Goal: Task Accomplishment & Management: Manage account settings

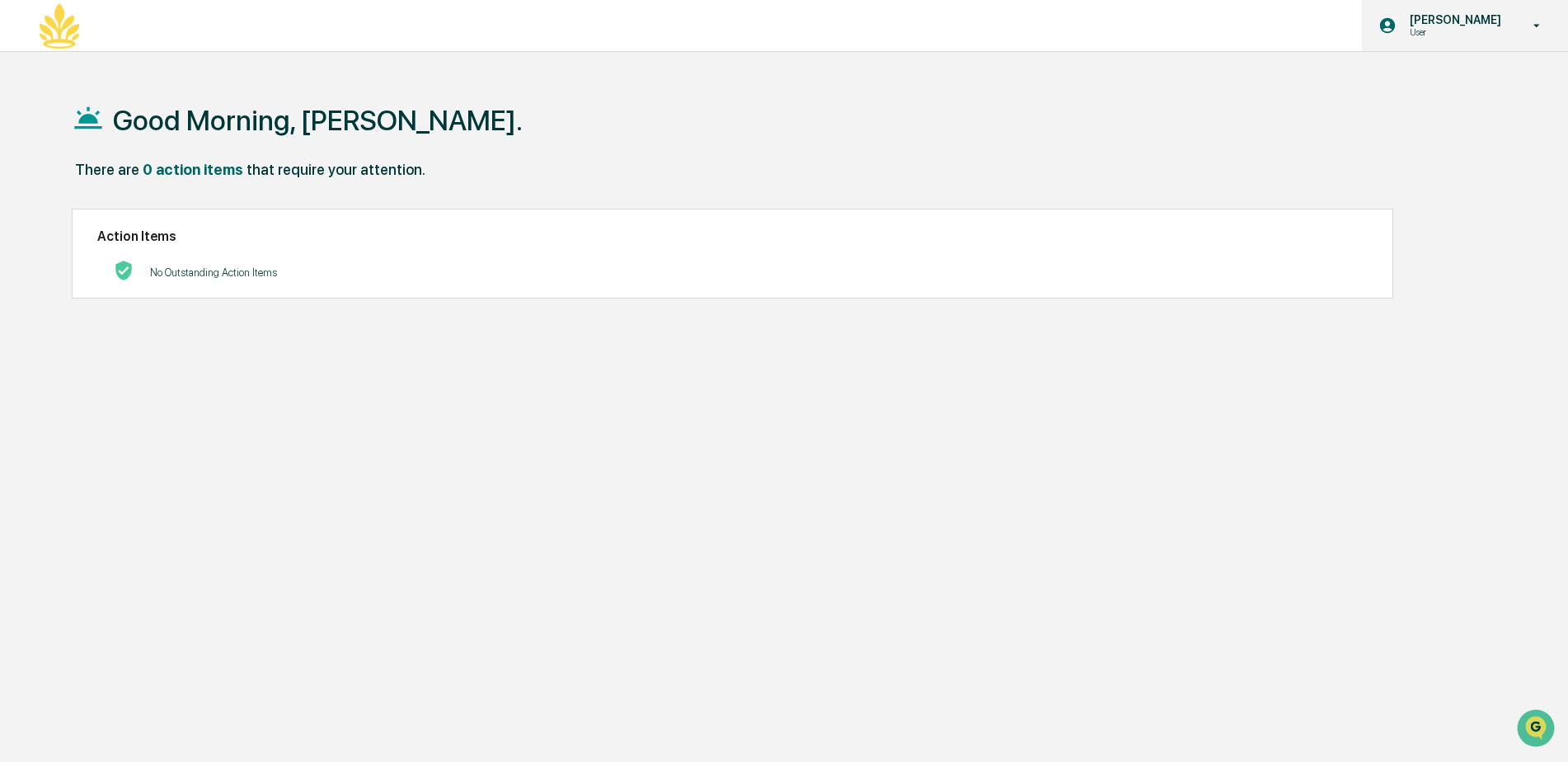
click at [1464, 29] on p "User" at bounding box center [1452, 32] width 112 height 11
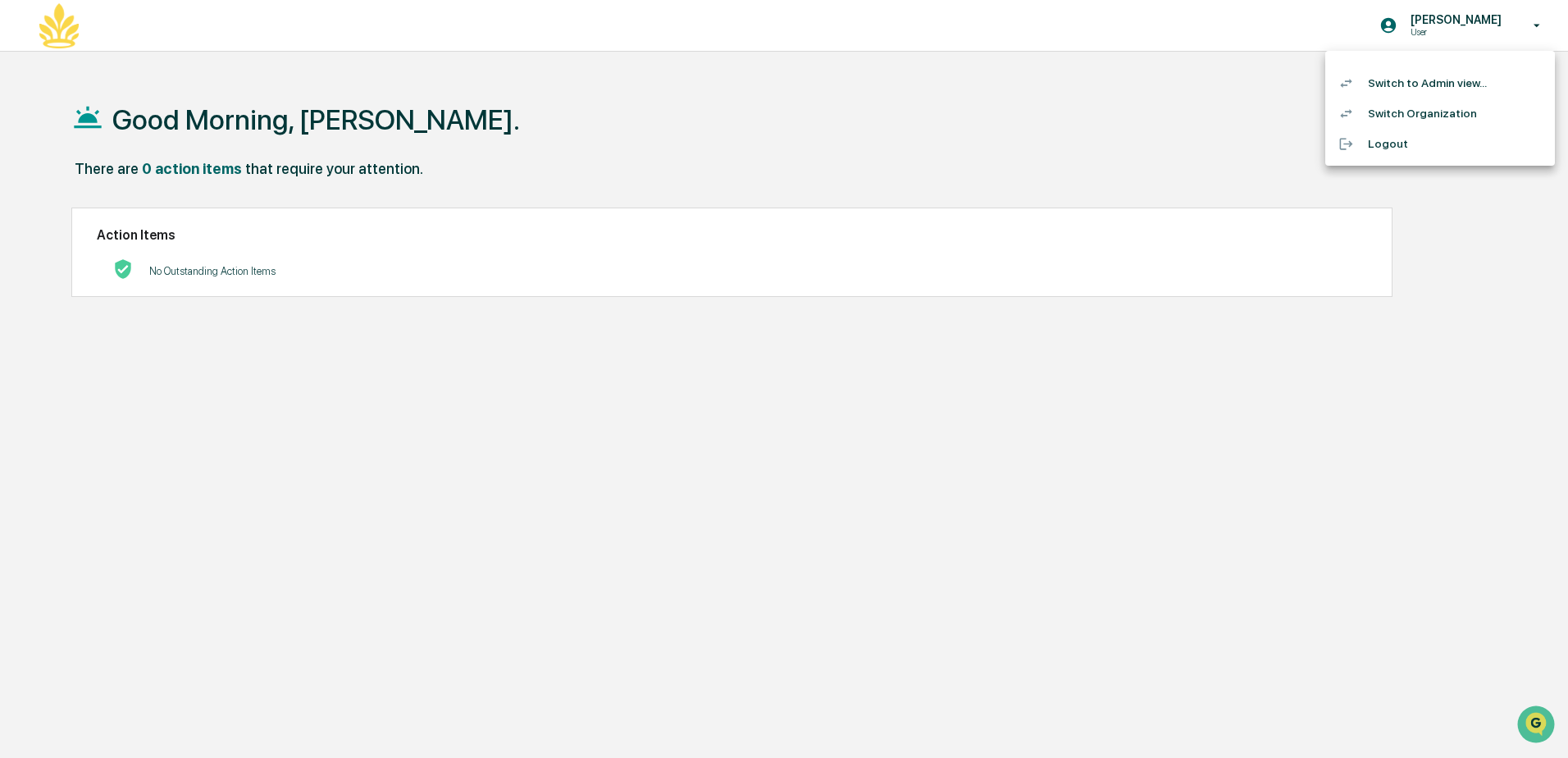
click at [1420, 79] on li "Switch to Admin view..." at bounding box center [1440, 84] width 230 height 31
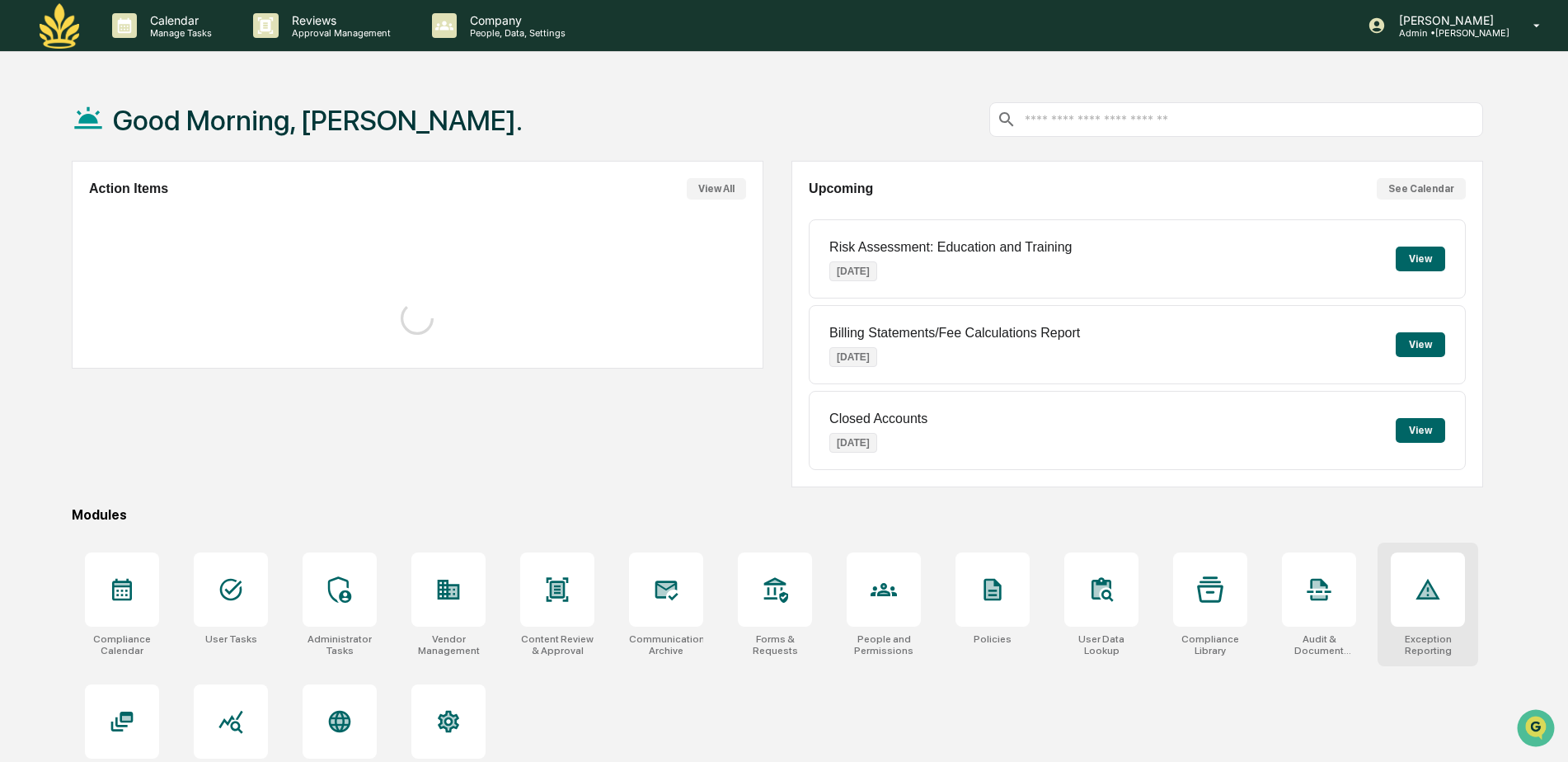
click at [1433, 606] on div at bounding box center [1427, 589] width 74 height 74
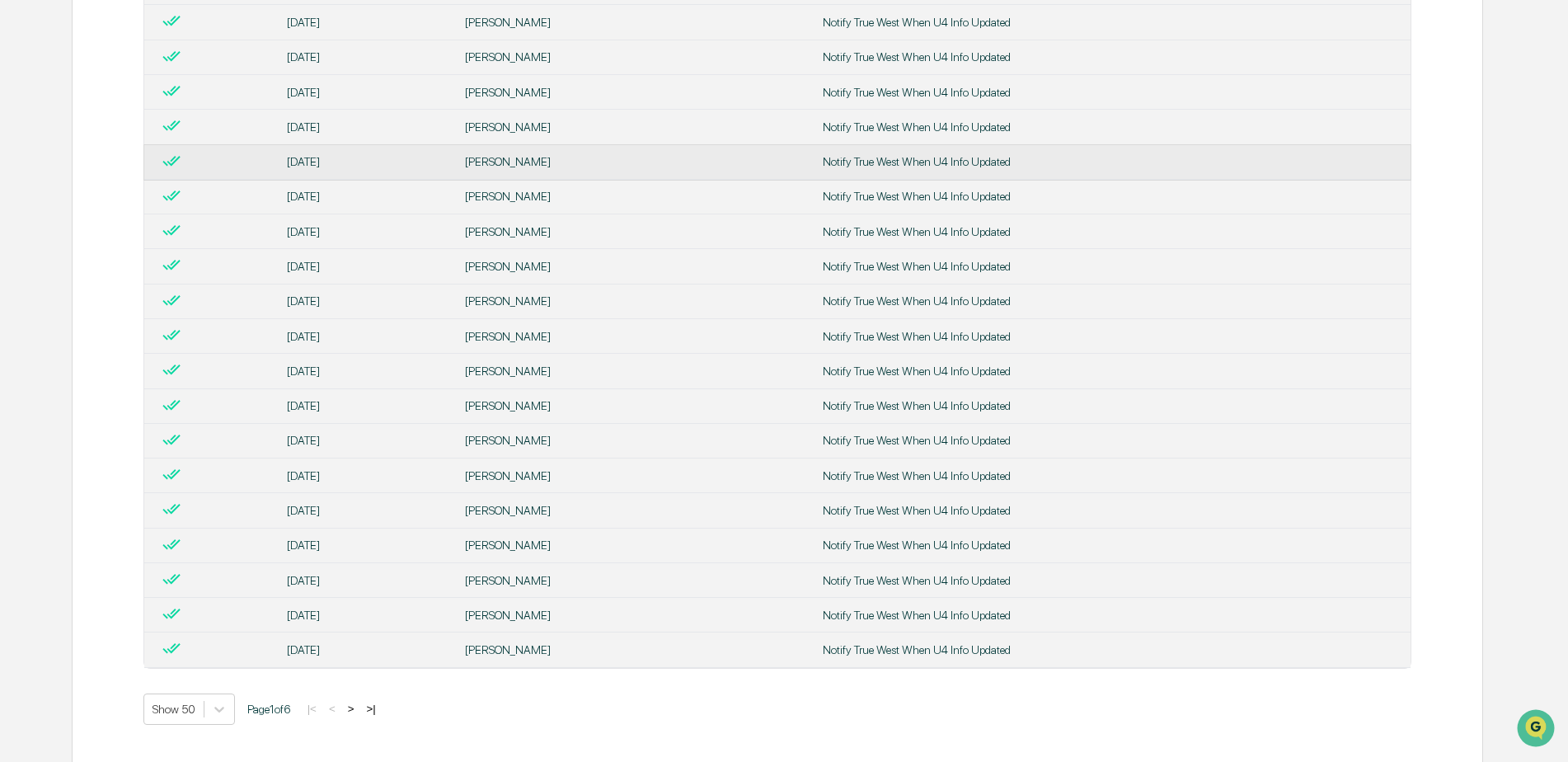
scroll to position [1462, 0]
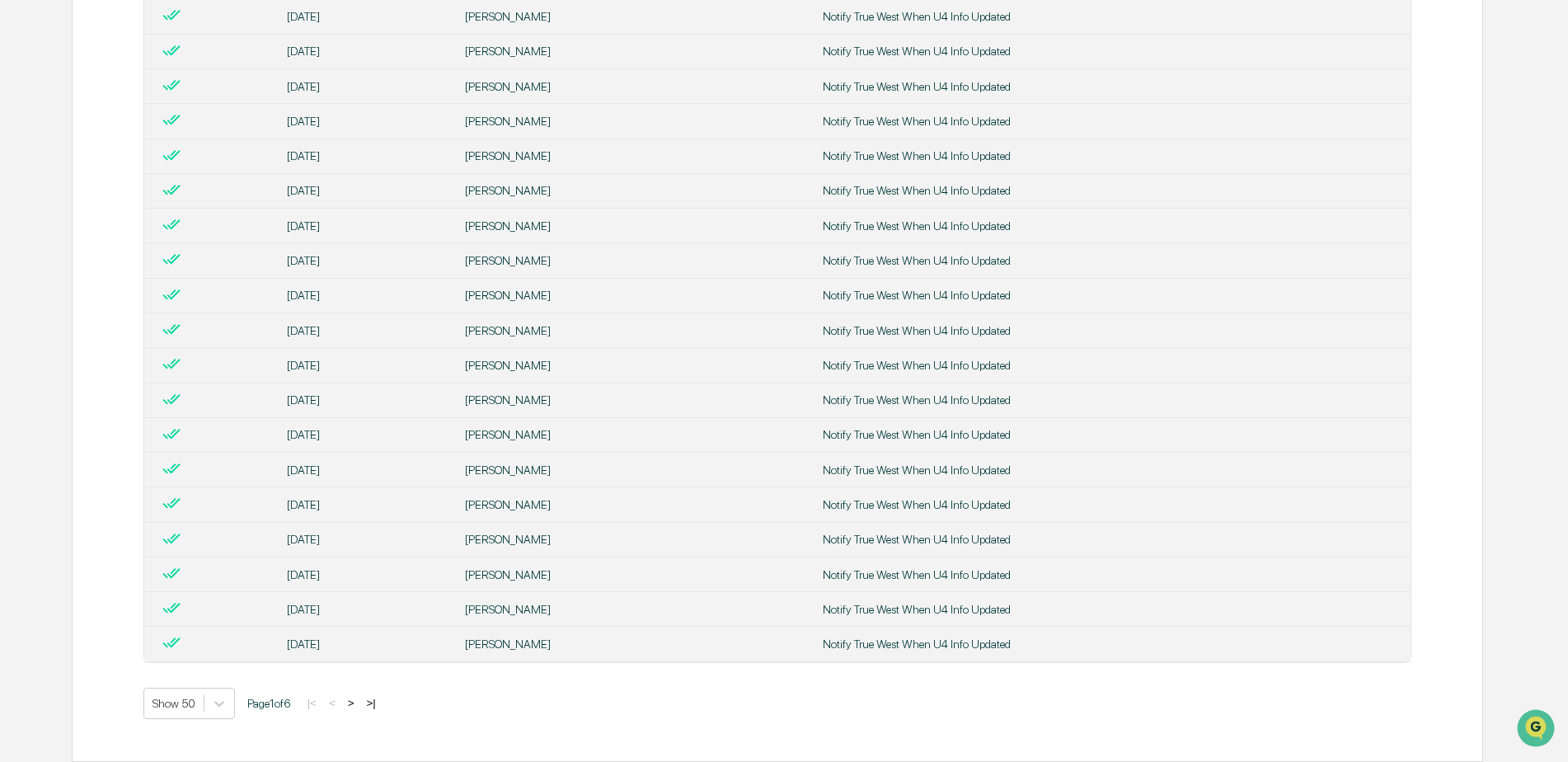
click at [352, 704] on button ">" at bounding box center [350, 703] width 16 height 14
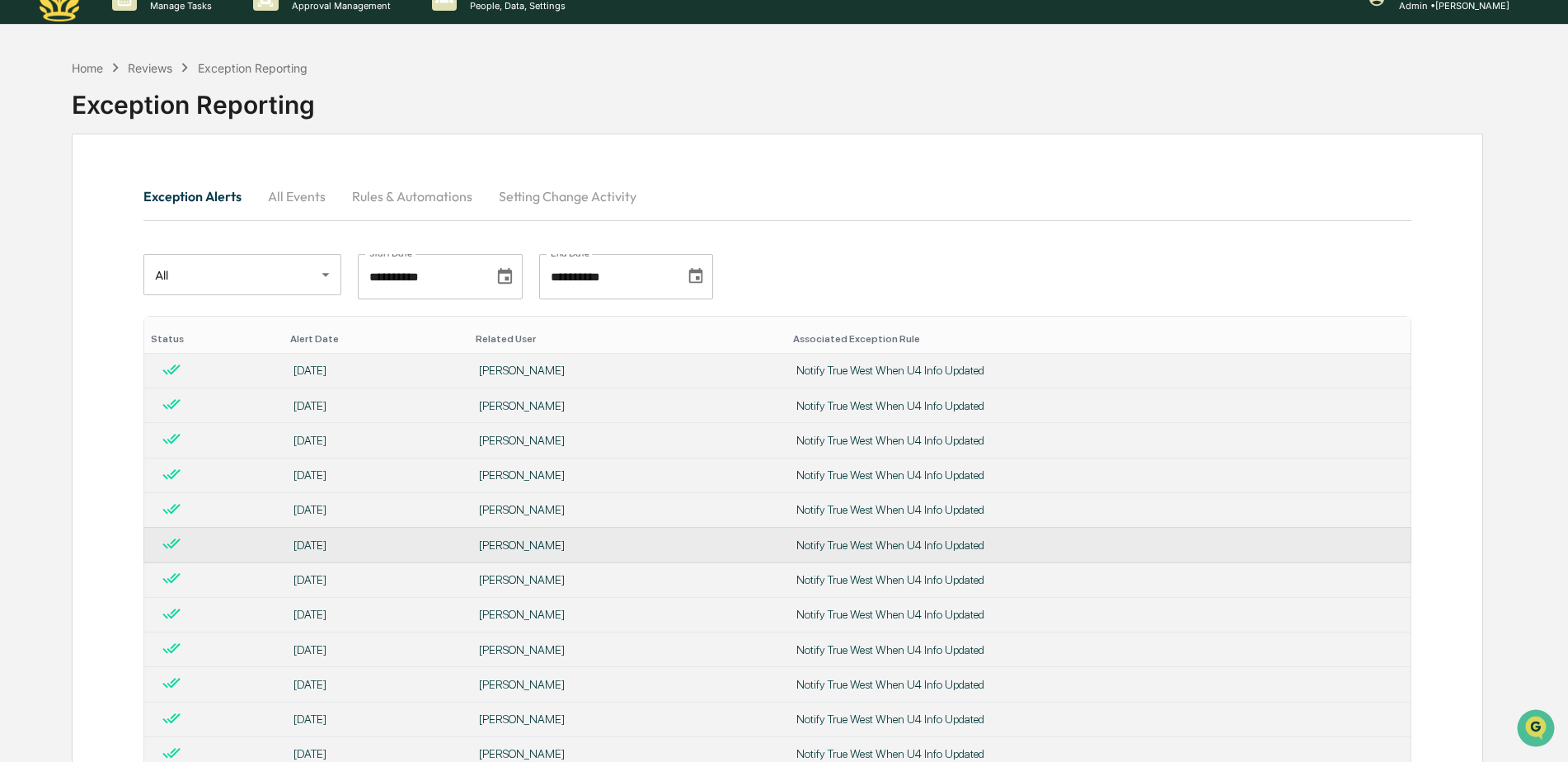
scroll to position [0, 0]
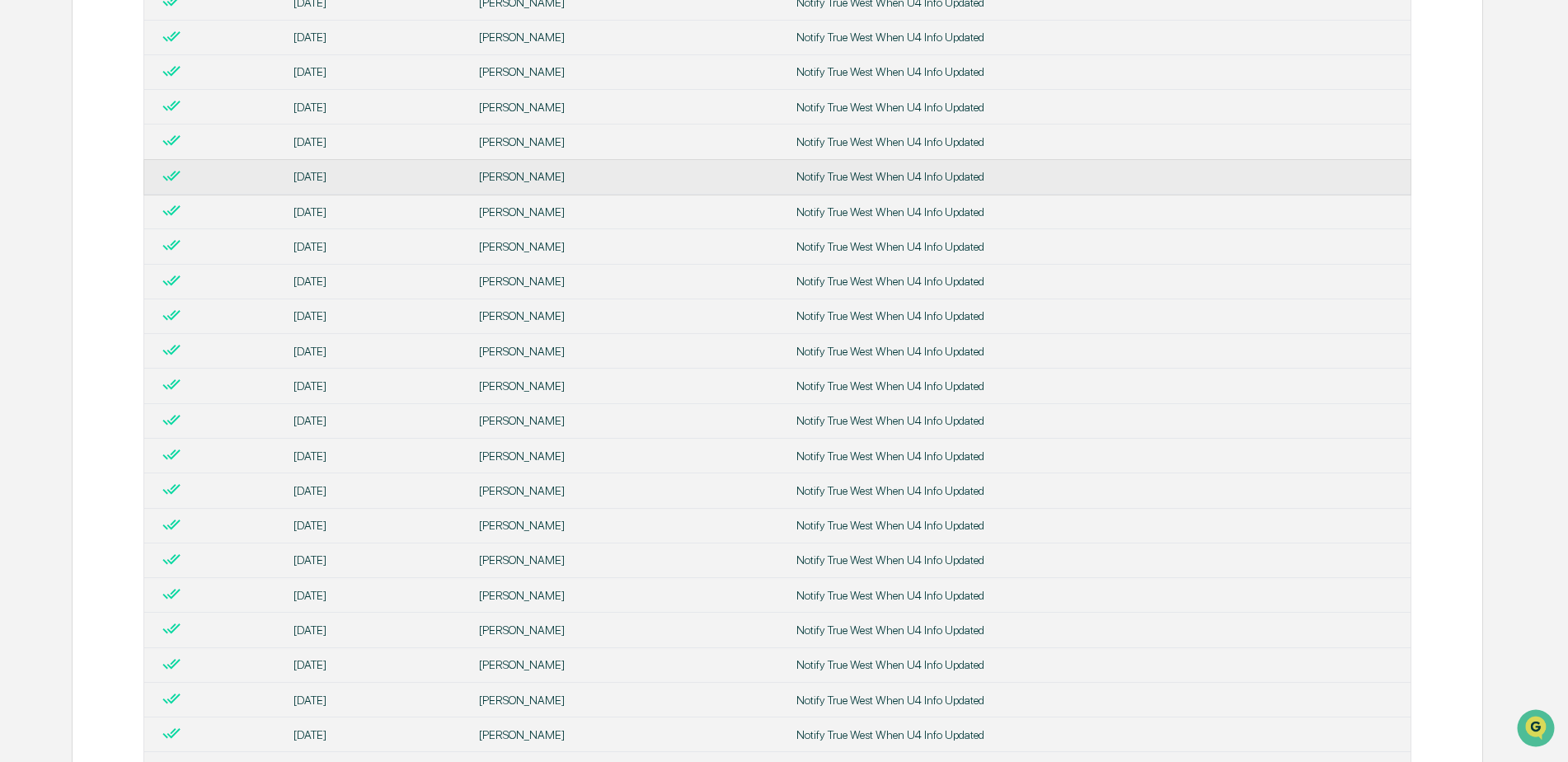
scroll to position [1462, 0]
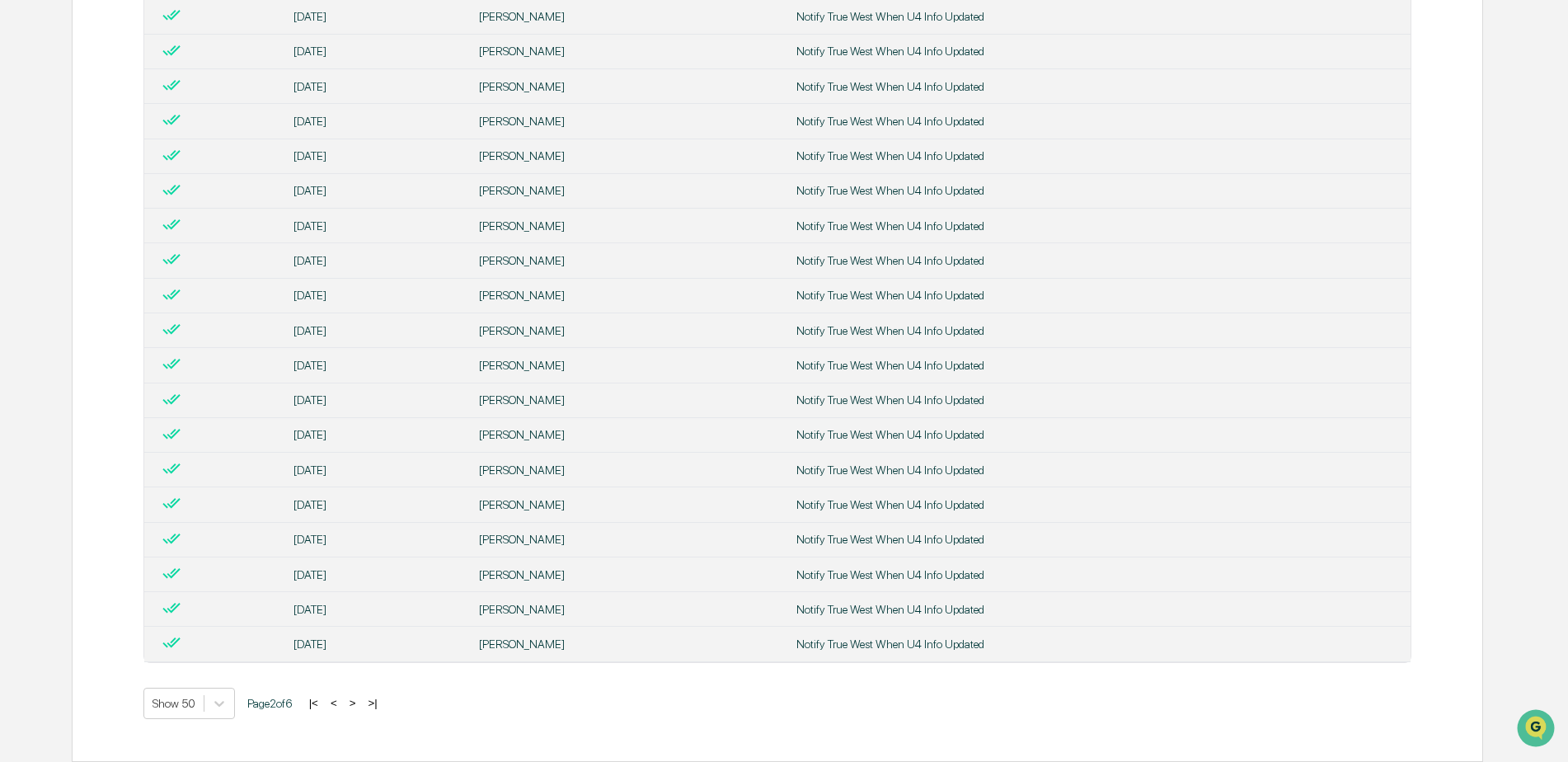
click at [358, 698] on button ">" at bounding box center [352, 703] width 16 height 14
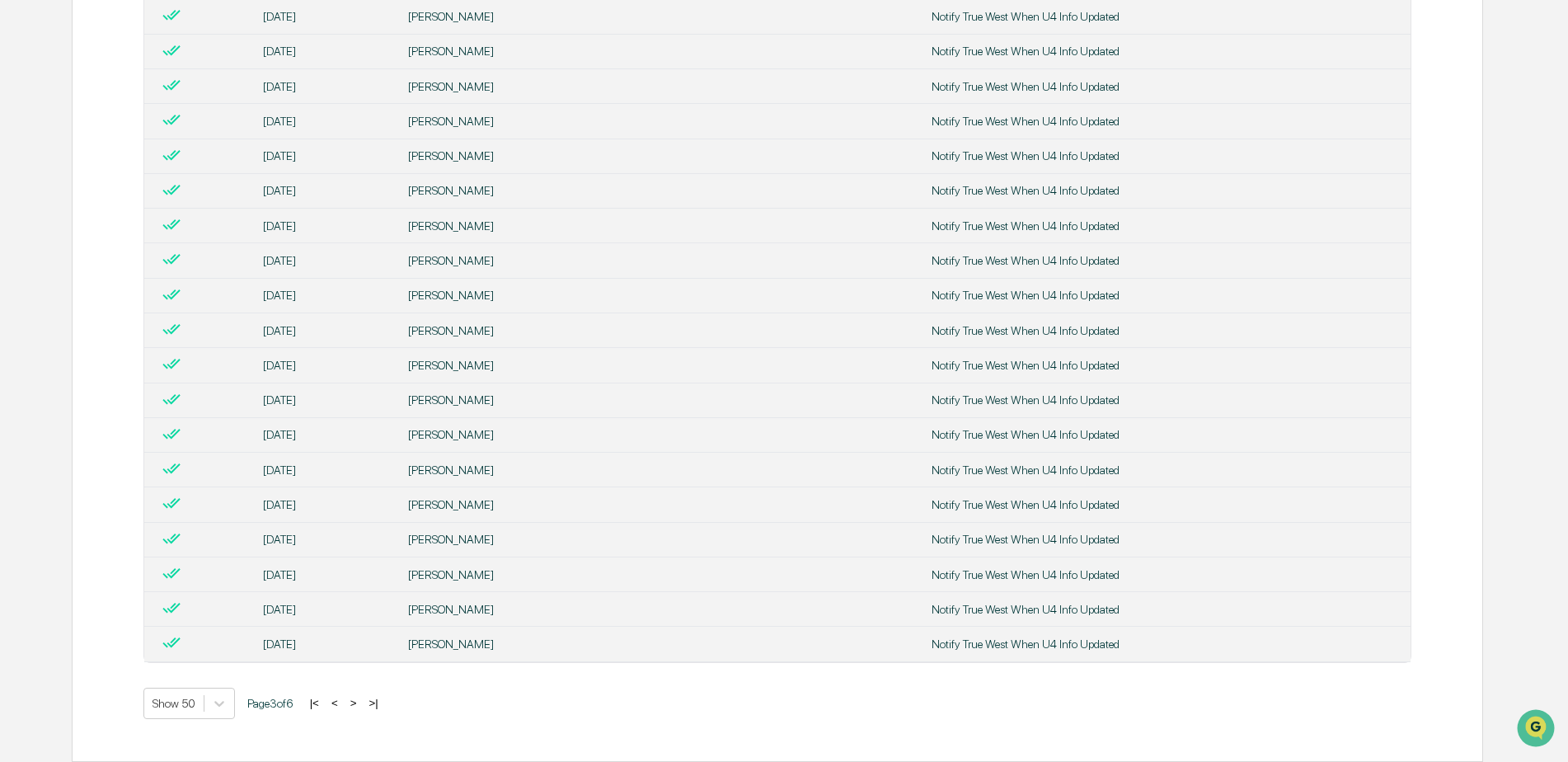
click at [362, 701] on button ">" at bounding box center [353, 703] width 16 height 14
click at [536, 357] on td "[PERSON_NAME]" at bounding box center [660, 365] width 524 height 34
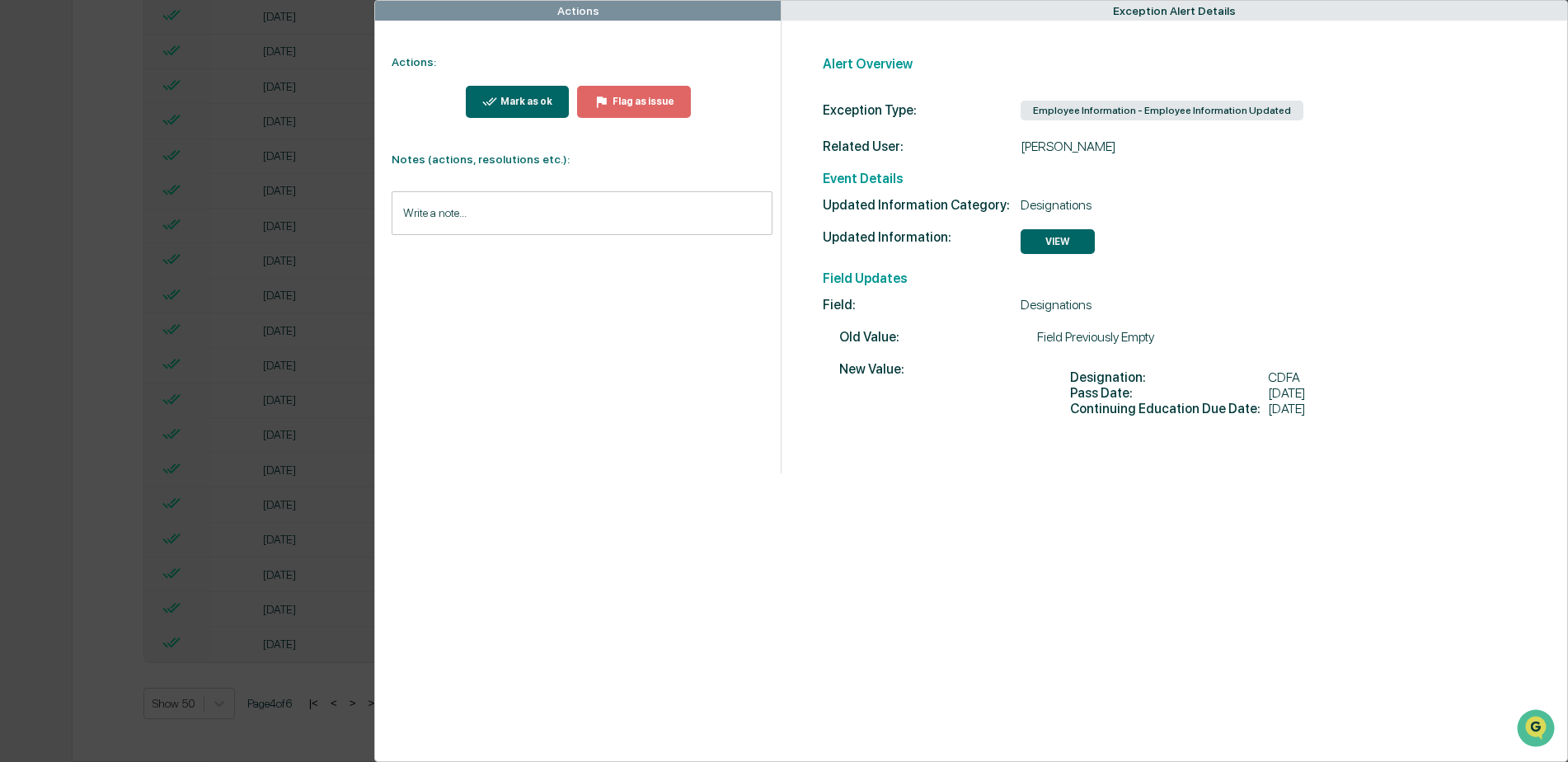
click at [119, 400] on div "Actions Actions: Mark as ok Flag as issue Notes (actions, resolutions etc.): Wr…" at bounding box center [784, 381] width 1568 height 762
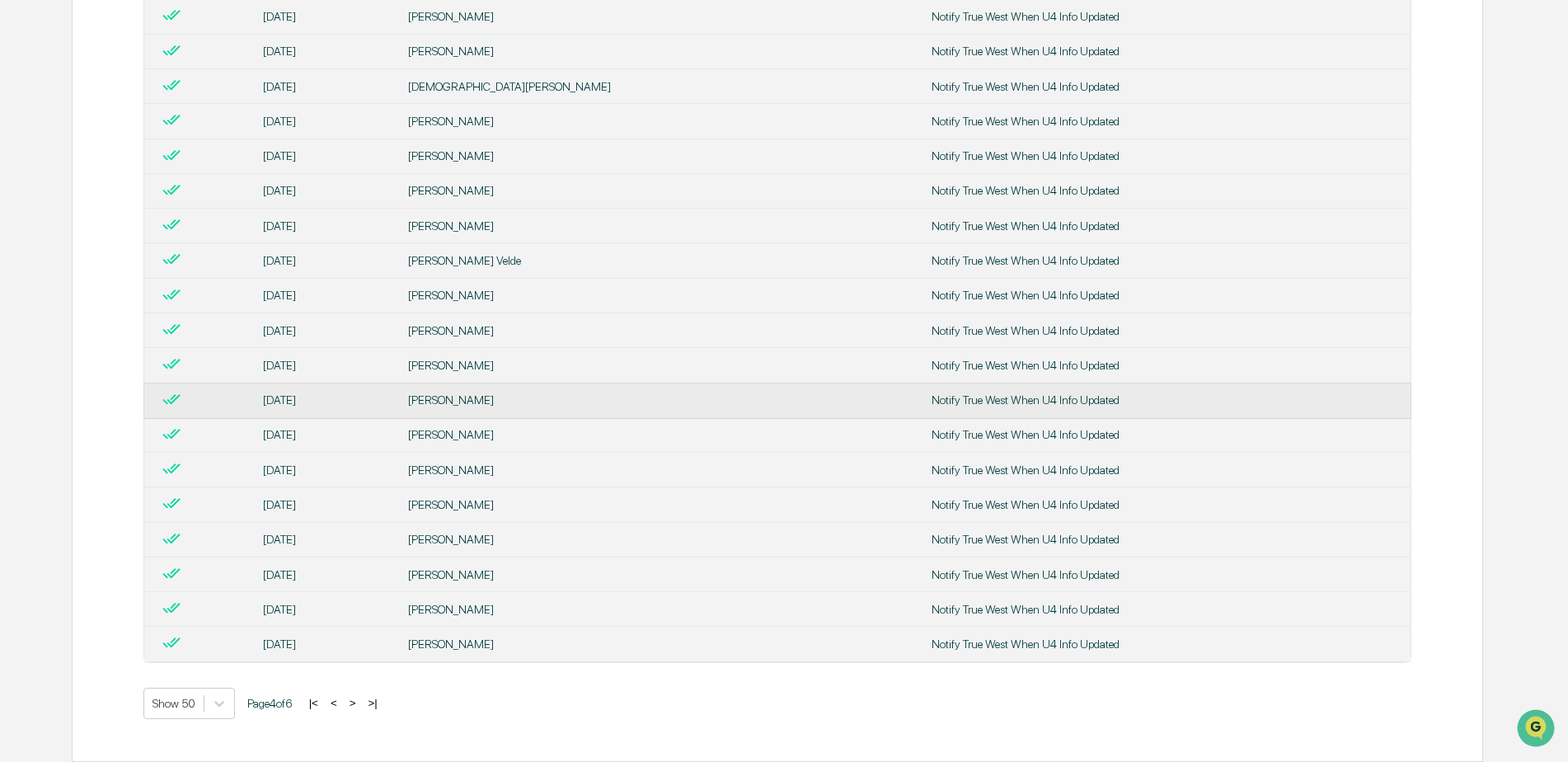
click at [479, 399] on div "[PERSON_NAME]" at bounding box center [659, 399] width 503 height 13
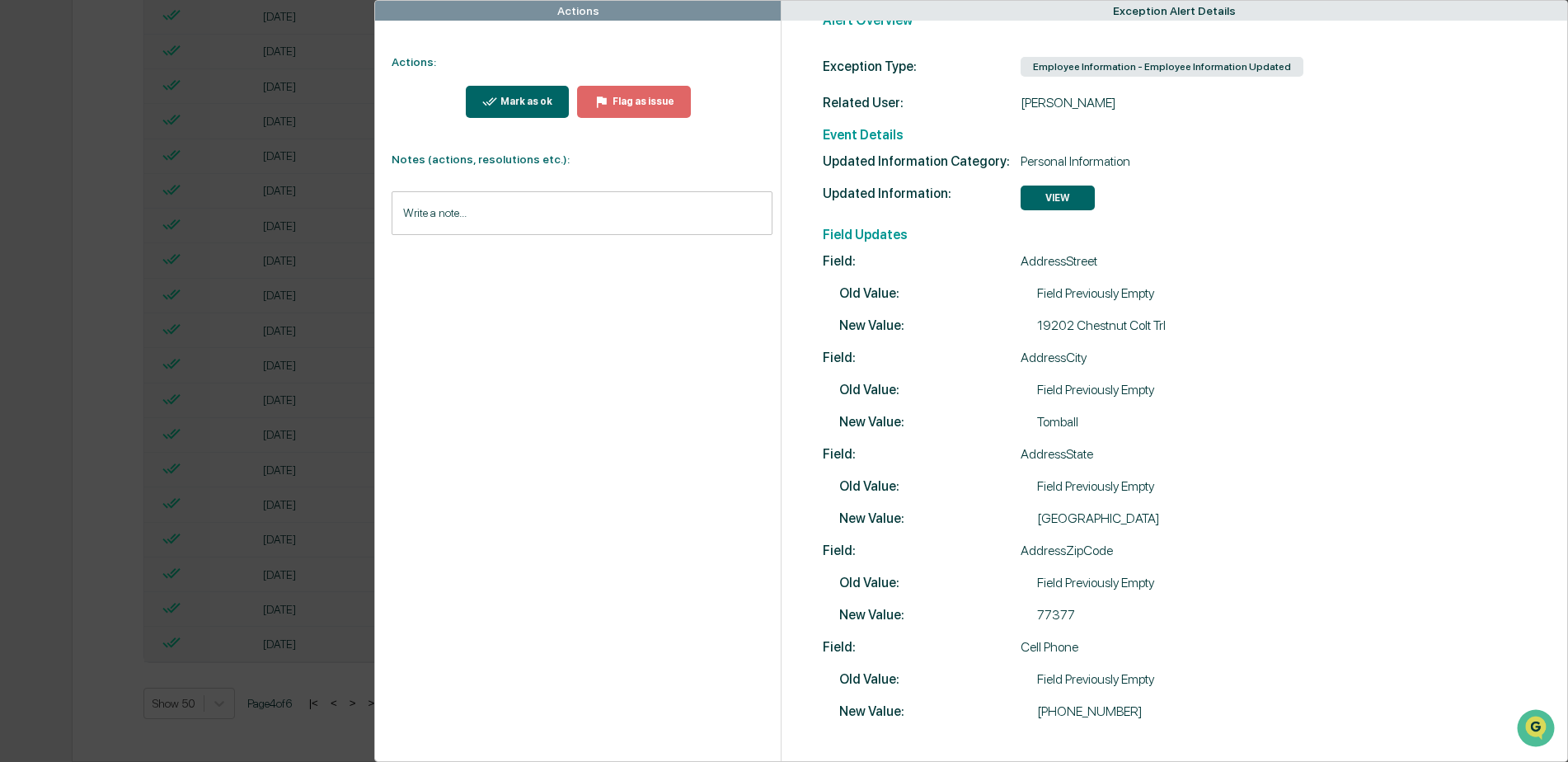
scroll to position [67, 0]
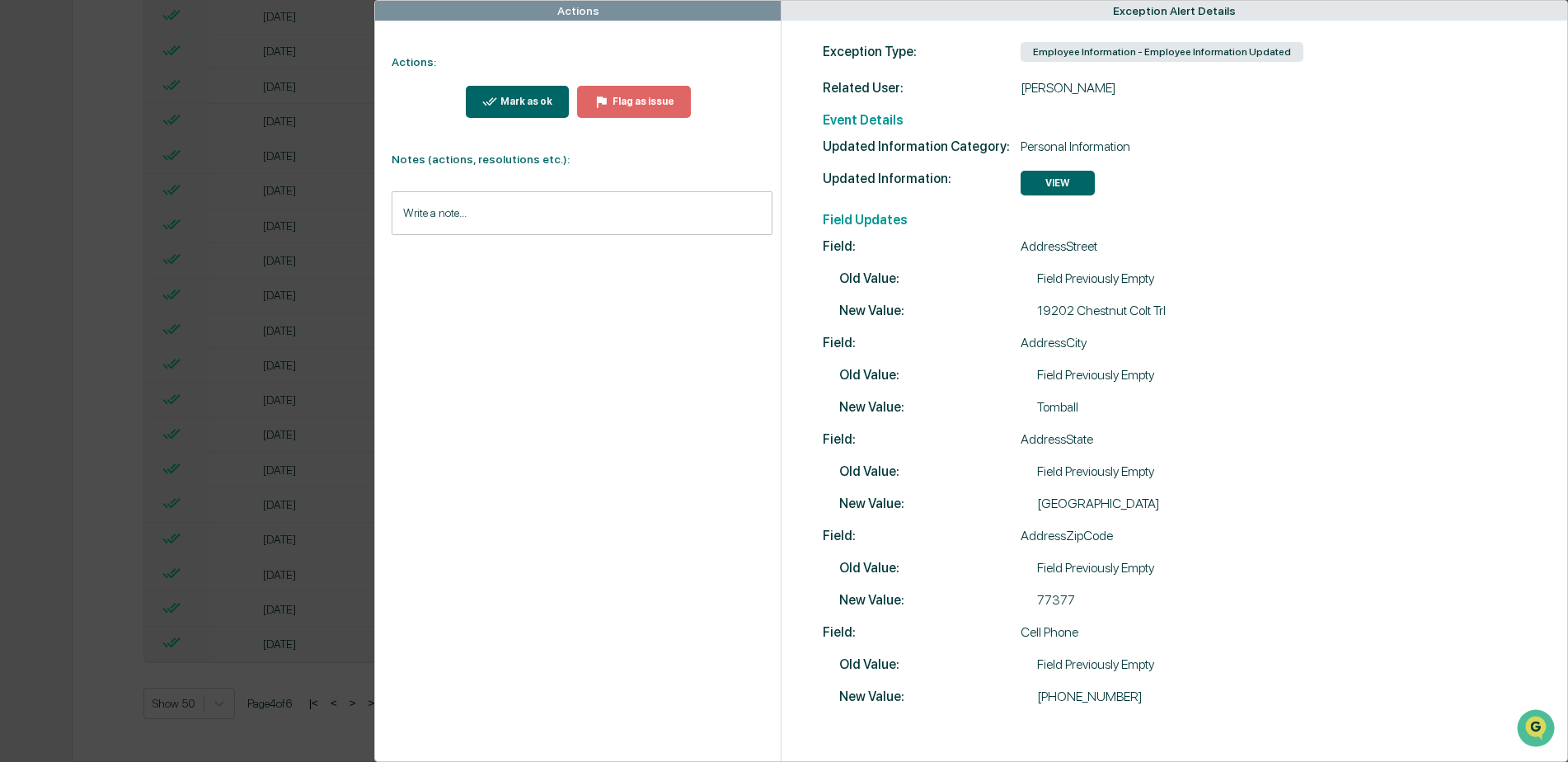
click at [285, 424] on div "Actions Actions: Mark as ok Flag as issue Notes (actions, resolutions etc.): Wr…" at bounding box center [784, 381] width 1568 height 762
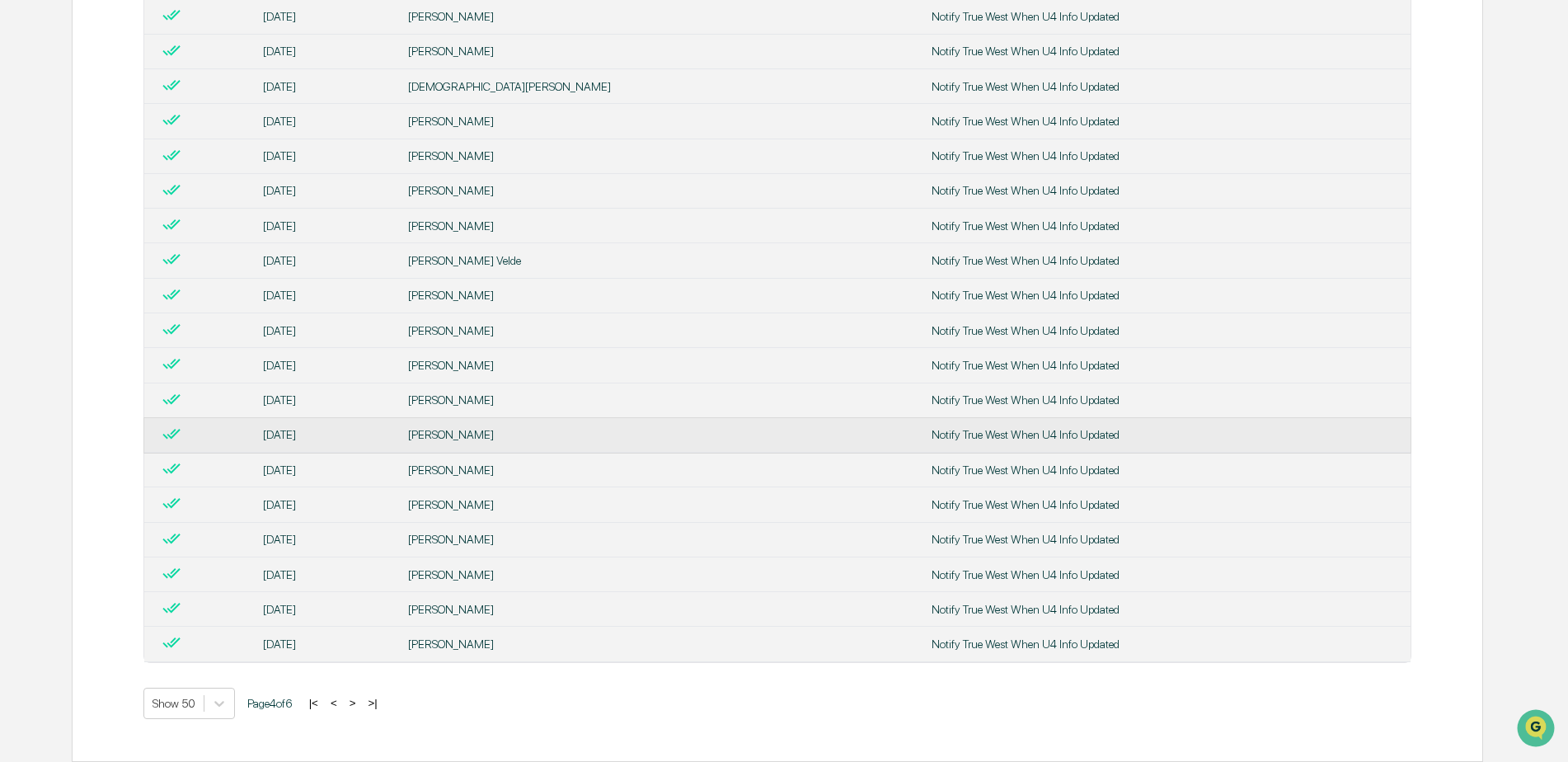
click at [519, 429] on div "[PERSON_NAME]" at bounding box center [659, 434] width 503 height 13
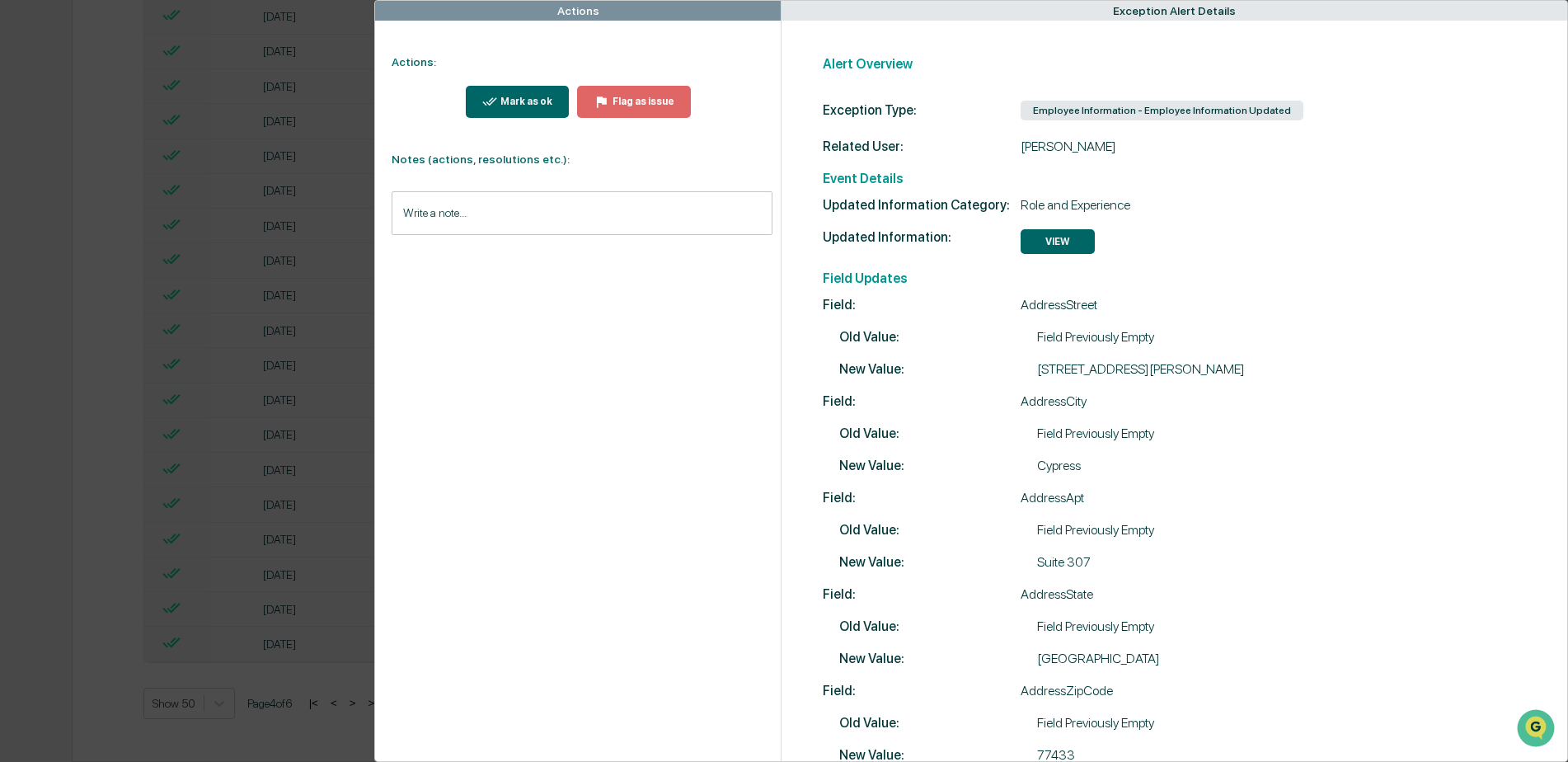
click at [1054, 234] on button "VIEW" at bounding box center [1057, 241] width 74 height 25
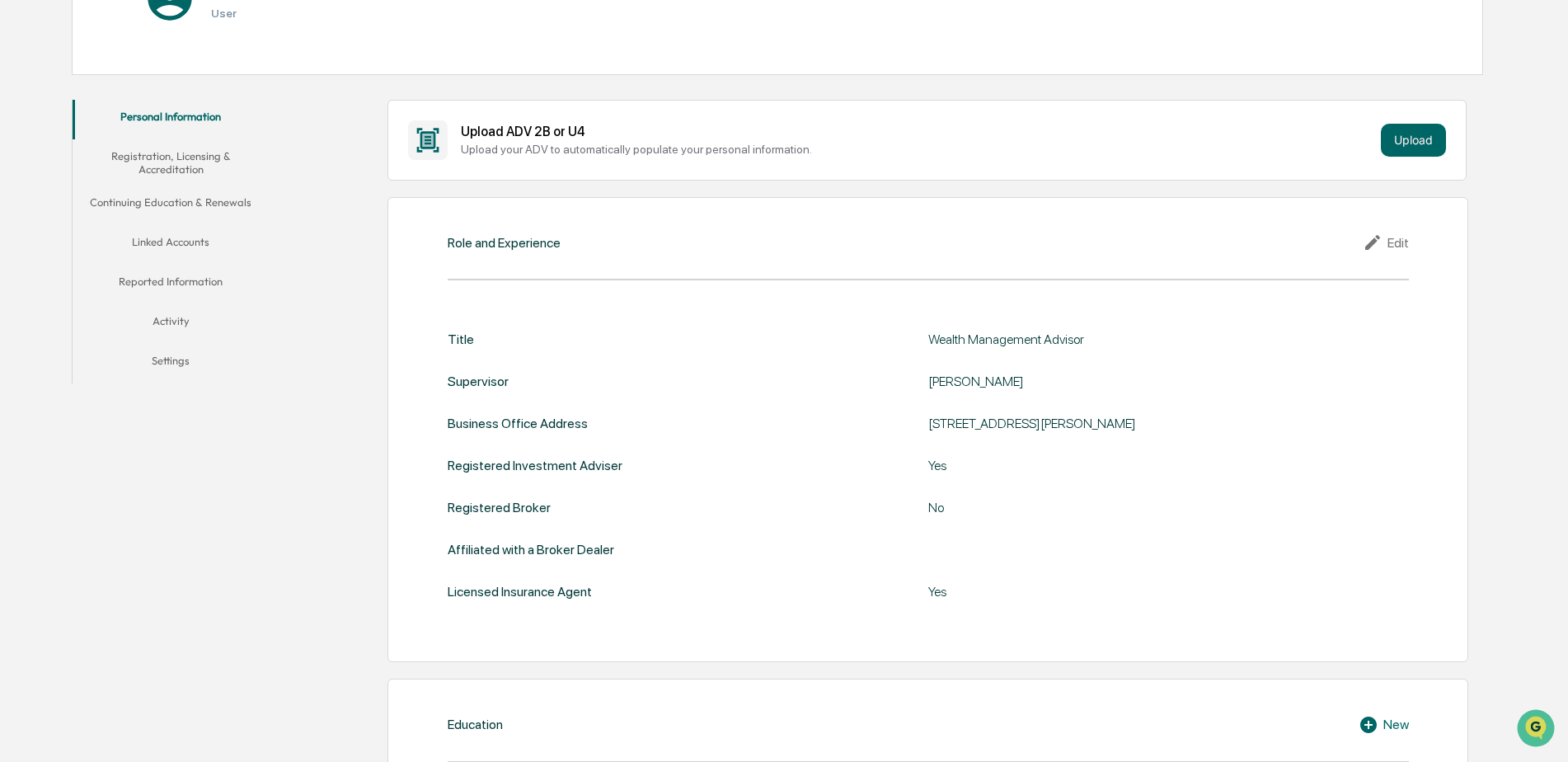
scroll to position [247, 0]
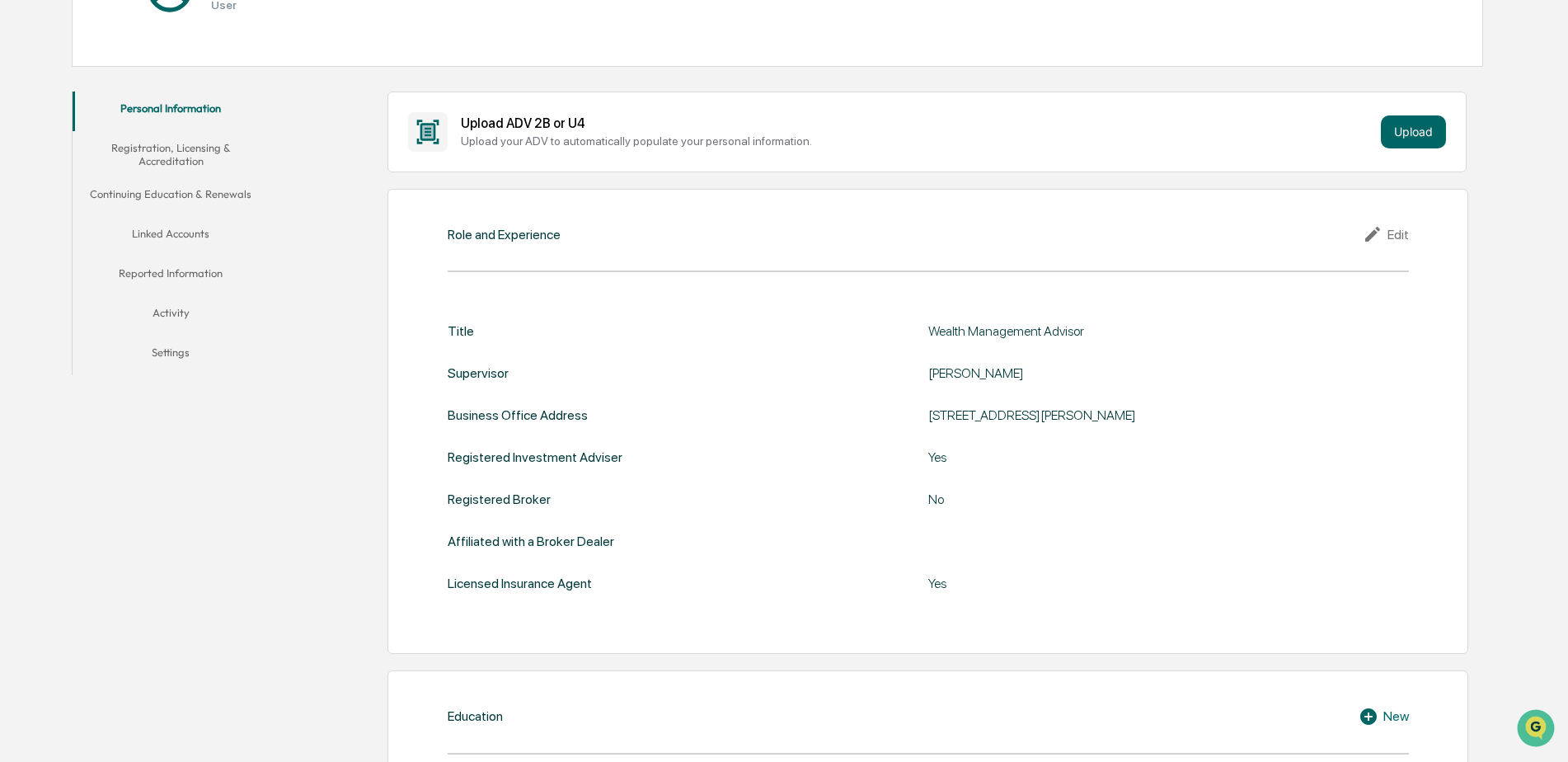
drag, startPoint x: 1224, startPoint y: 414, endPoint x: 928, endPoint y: 405, distance: 296.1
click at [928, 405] on div "Title Wealth Management Advisor Supervisor [PERSON_NAME] Business Office Addres…" at bounding box center [927, 457] width 961 height 268
copy div "[STREET_ADDRESS][PERSON_NAME]"
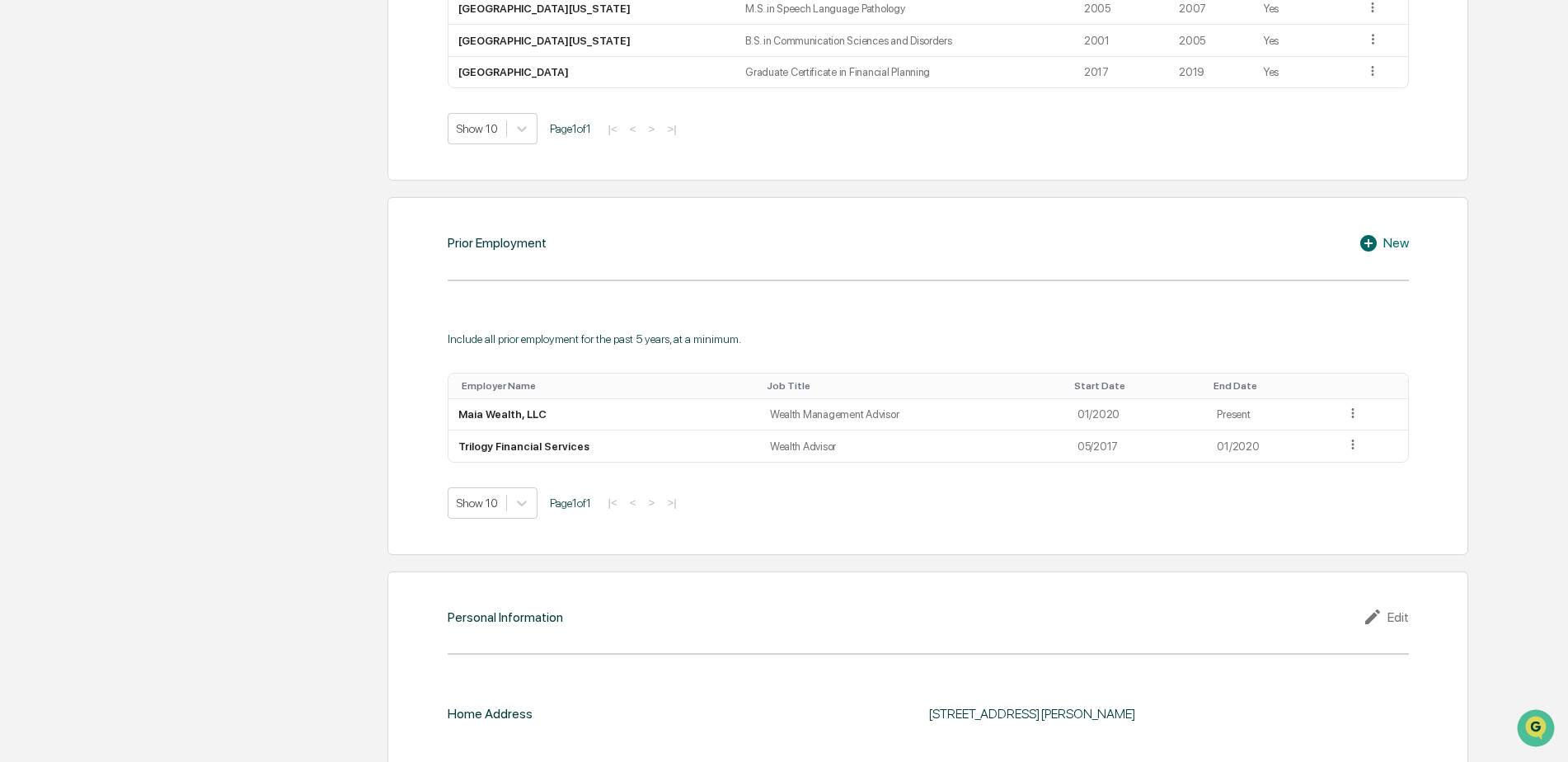
scroll to position [1263, 0]
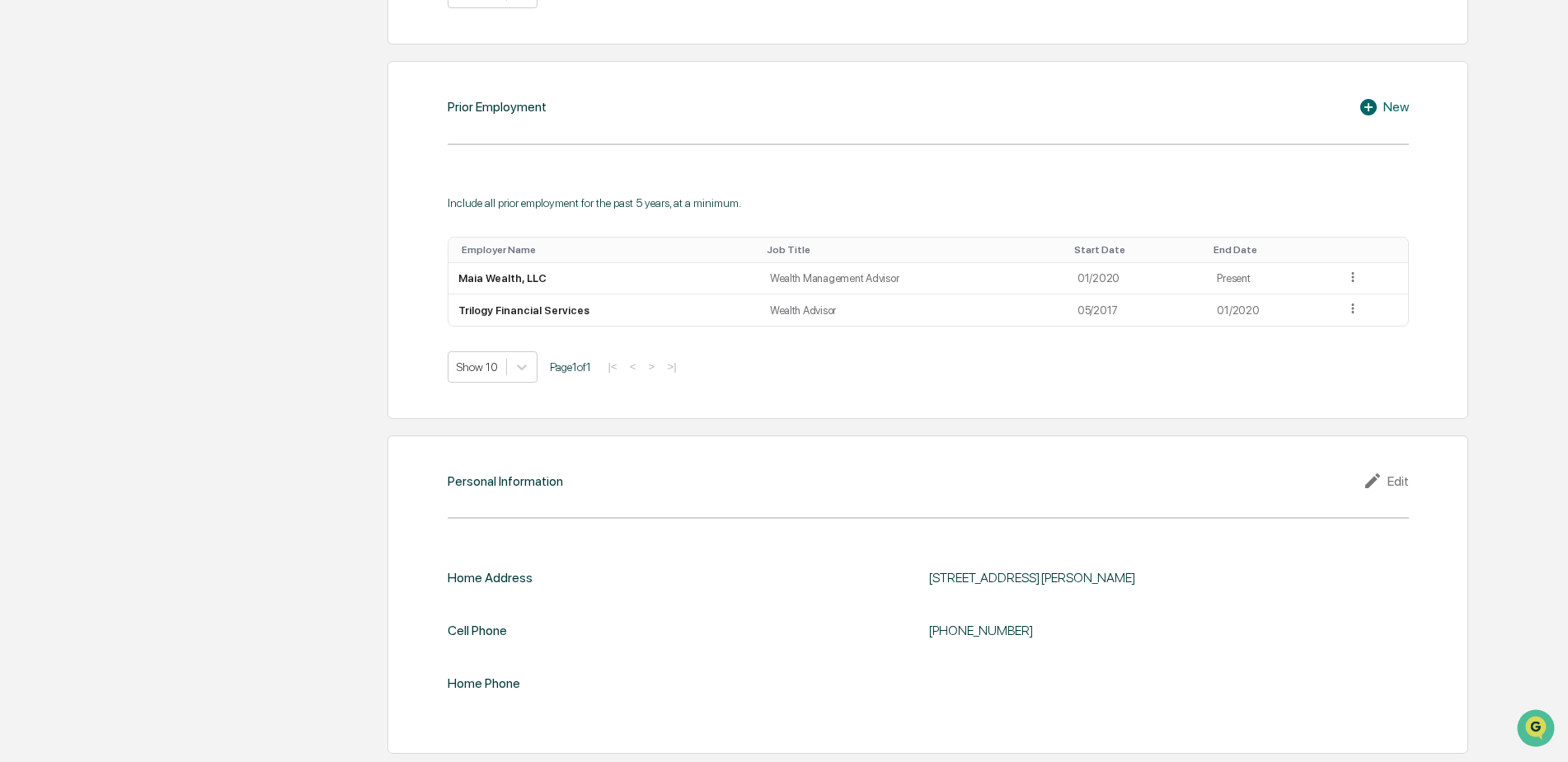
drag, startPoint x: 1253, startPoint y: 571, endPoint x: 922, endPoint y: 569, distance: 331.0
click at [922, 569] on div "Home Address [STREET_ADDRESS][PERSON_NAME] Cell Phone [PHONE_NUMBER] Home Phone" at bounding box center [927, 631] width 961 height 173
copy div "[STREET_ADDRESS][PERSON_NAME]"
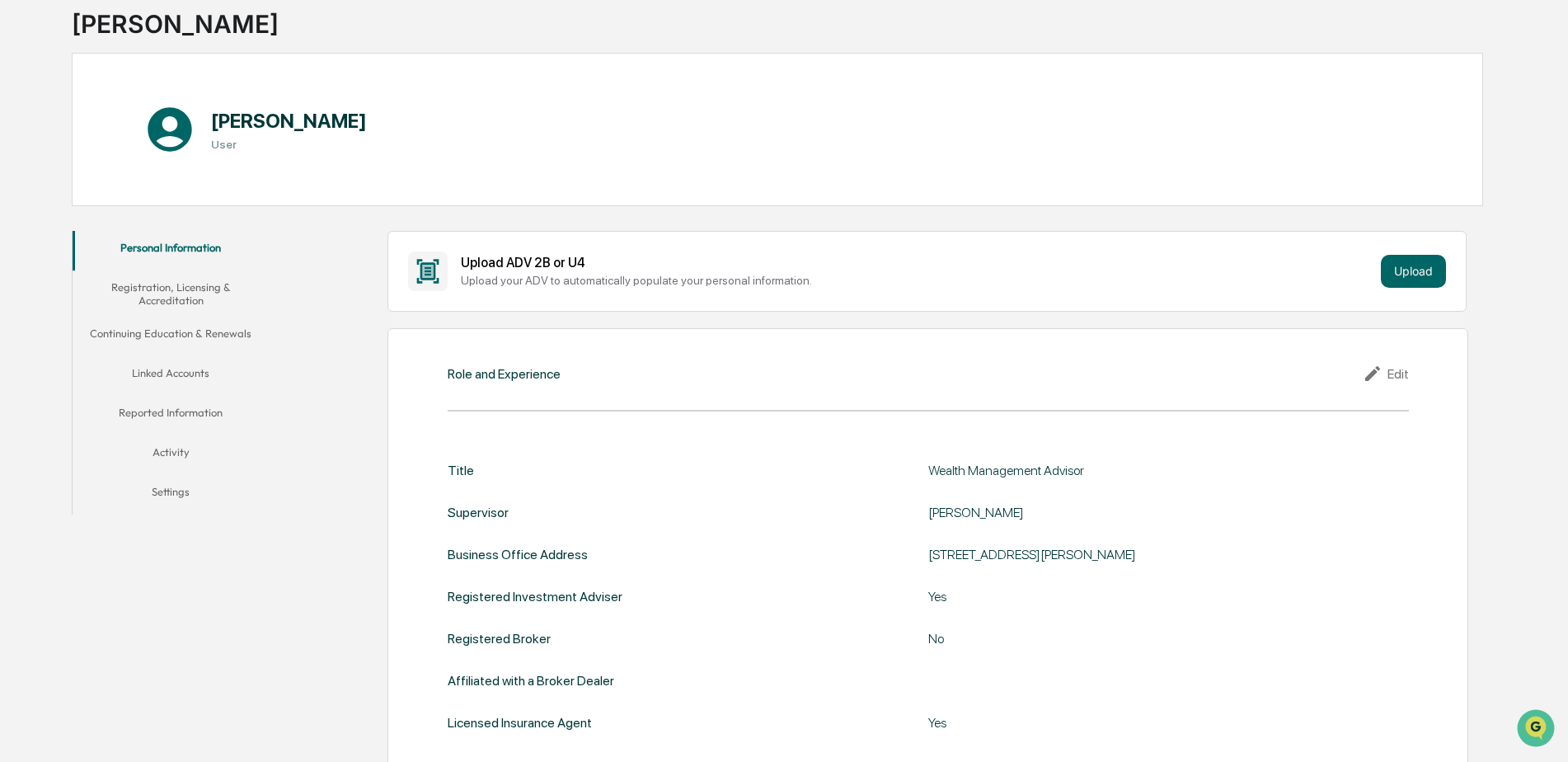
scroll to position [0, 0]
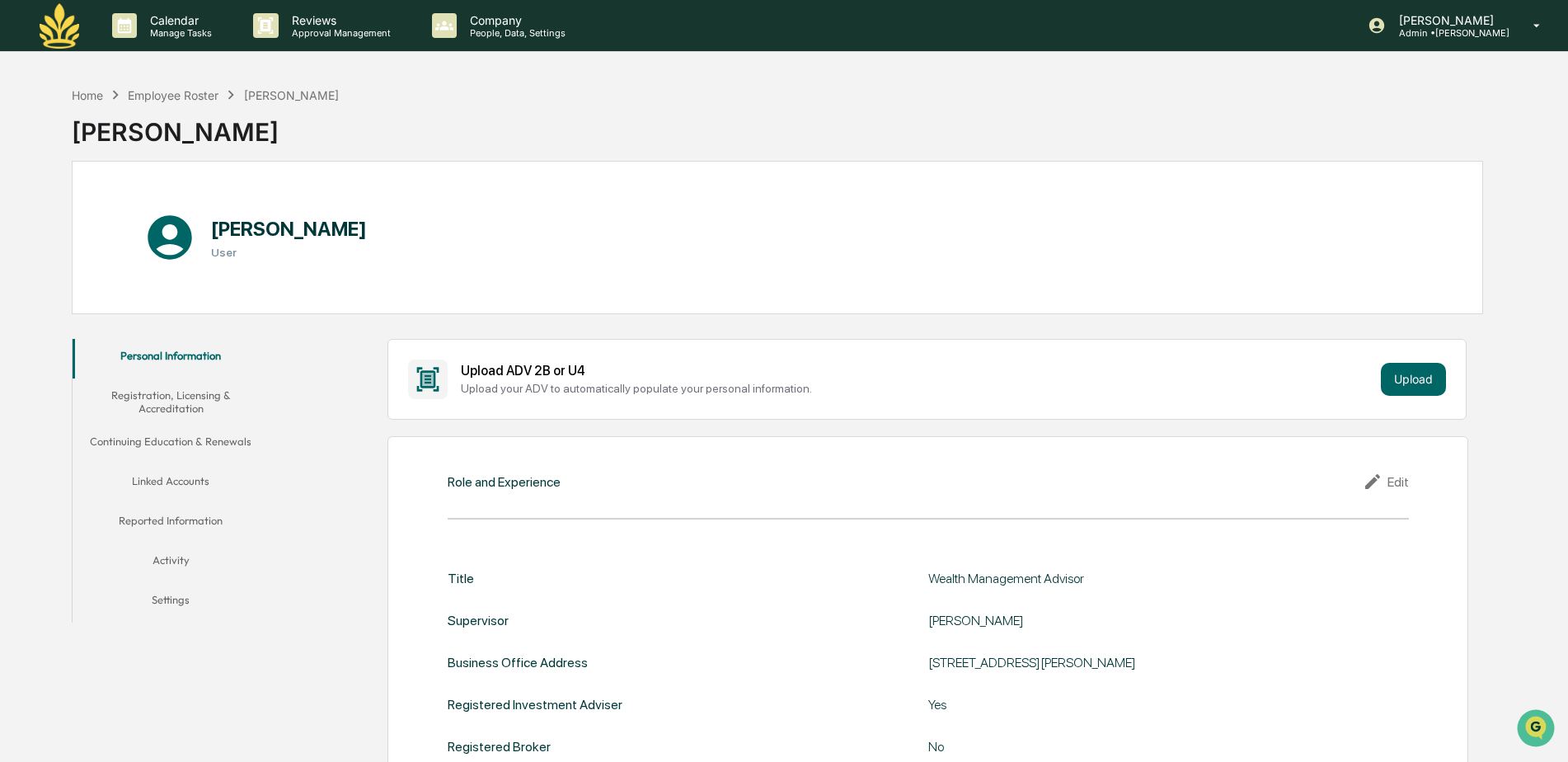
click at [710, 277] on div "[PERSON_NAME] User" at bounding box center [777, 237] width 1411 height 154
